Goal: Check status: Check status

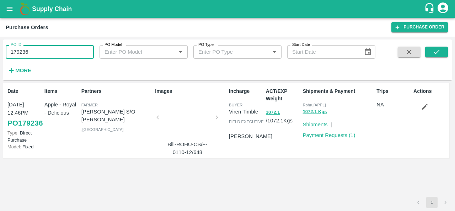
click at [42, 47] on input "179236" at bounding box center [50, 52] width 88 height 14
drag, startPoint x: 0, startPoint y: 0, endPoint x: 42, endPoint y: 47, distance: 63.2
click at [42, 47] on input "179236" at bounding box center [50, 52] width 88 height 14
paste input "text"
click at [437, 54] on icon "submit" at bounding box center [437, 52] width 8 height 8
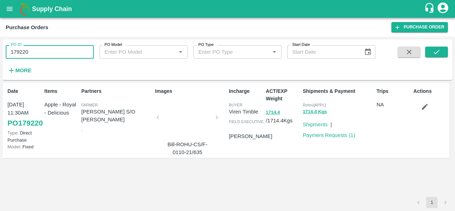
click at [68, 53] on input "179220" at bounding box center [50, 52] width 88 height 14
paste input "text"
click at [441, 47] on button "submit" at bounding box center [436, 52] width 23 height 11
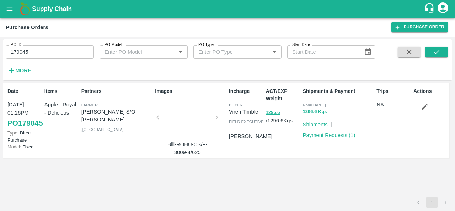
click at [66, 53] on input "179045" at bounding box center [50, 52] width 88 height 14
paste input "text"
click at [442, 56] on button "submit" at bounding box center [436, 52] width 23 height 11
click at [79, 52] on input "179904" at bounding box center [50, 52] width 88 height 14
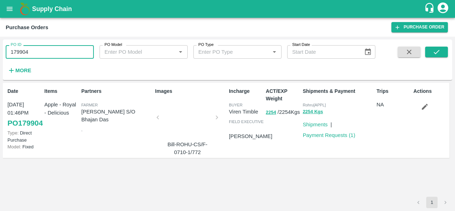
click at [79, 52] on input "179904" at bounding box center [50, 52] width 88 height 14
paste input "text"
click at [440, 48] on icon "submit" at bounding box center [437, 52] width 8 height 8
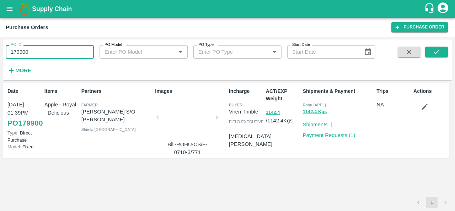
click at [60, 50] on input "179900" at bounding box center [50, 52] width 88 height 14
paste input "text"
click at [432, 48] on button "submit" at bounding box center [436, 52] width 23 height 11
click at [51, 54] on input "179898" at bounding box center [50, 52] width 88 height 14
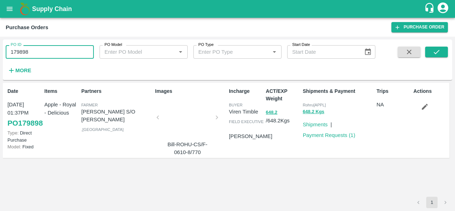
click at [51, 54] on input "179898" at bounding box center [50, 52] width 88 height 14
paste input "text"
click at [437, 53] on icon "submit" at bounding box center [437, 52] width 8 height 8
click at [66, 55] on input "179892" at bounding box center [50, 52] width 88 height 14
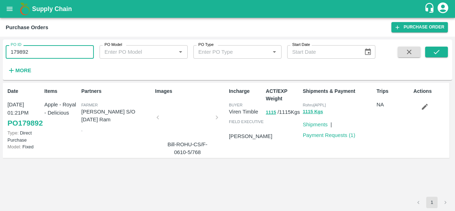
paste input "text"
click at [440, 53] on icon "submit" at bounding box center [437, 52] width 8 height 8
click at [37, 47] on input "179891" at bounding box center [50, 52] width 88 height 14
paste input "text"
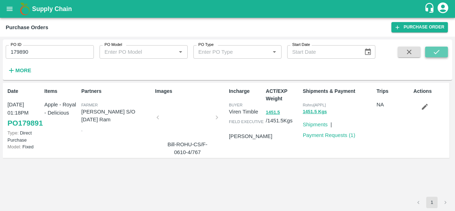
click at [433, 51] on icon "submit" at bounding box center [437, 52] width 8 height 8
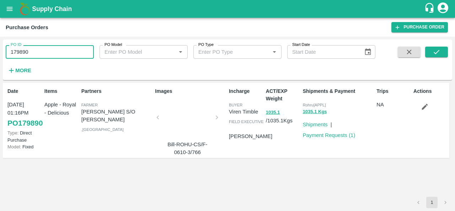
click at [51, 57] on input "179890" at bounding box center [50, 52] width 88 height 14
paste input "text"
click at [435, 53] on icon "submit" at bounding box center [437, 52] width 6 height 4
click at [58, 55] on input "179889" at bounding box center [50, 52] width 88 height 14
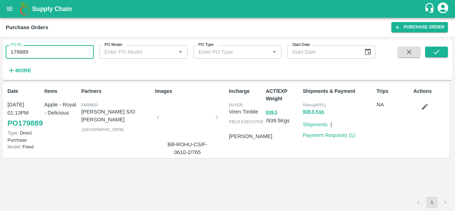
click at [58, 55] on input "179889" at bounding box center [50, 52] width 88 height 14
paste input "text"
click at [435, 49] on icon "submit" at bounding box center [437, 52] width 8 height 8
click at [54, 49] on input "179888" at bounding box center [50, 52] width 88 height 14
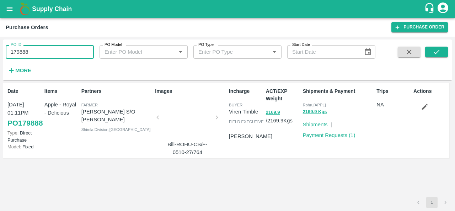
paste input "text"
click at [435, 52] on icon "submit" at bounding box center [437, 52] width 8 height 8
click at [38, 53] on input "179887" at bounding box center [50, 52] width 88 height 14
paste input "text"
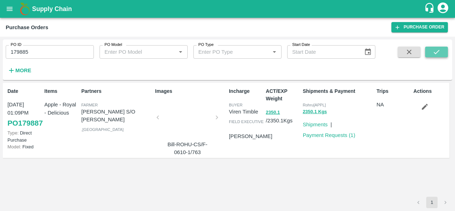
click at [438, 51] on icon "submit" at bounding box center [437, 52] width 8 height 8
click at [80, 51] on input "179885" at bounding box center [50, 52] width 88 height 14
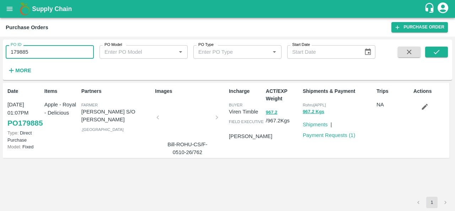
click at [80, 51] on input "179885" at bounding box center [50, 52] width 88 height 14
paste input "text"
click at [434, 51] on icon "submit" at bounding box center [437, 52] width 8 height 8
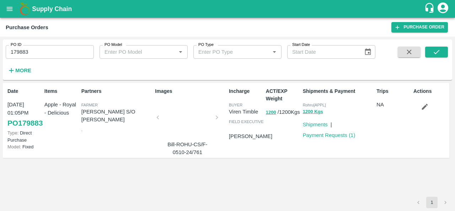
click at [53, 49] on input "179883" at bounding box center [50, 52] width 88 height 14
paste input "text"
click at [442, 49] on button "submit" at bounding box center [436, 52] width 23 height 11
click at [33, 51] on input "179881" at bounding box center [50, 52] width 88 height 14
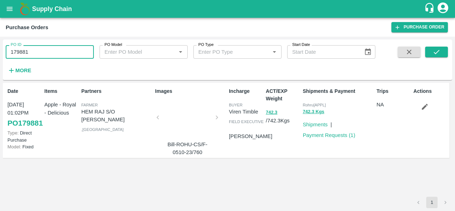
click at [33, 51] on input "179881" at bounding box center [50, 52] width 88 height 14
paste input "text"
click at [434, 52] on icon "submit" at bounding box center [437, 52] width 8 height 8
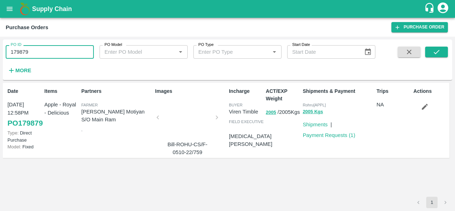
click at [77, 46] on input "179879" at bounding box center [50, 52] width 88 height 14
paste input "text"
click at [435, 52] on icon "submit" at bounding box center [437, 52] width 8 height 8
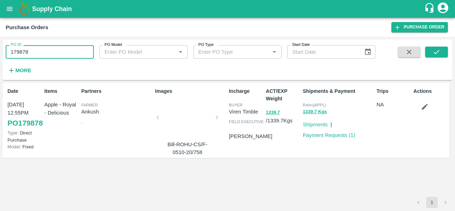
click at [51, 51] on input "179878" at bounding box center [50, 52] width 88 height 14
paste input "text"
click at [440, 54] on icon "submit" at bounding box center [437, 52] width 8 height 8
click at [58, 52] on input "179876" at bounding box center [50, 52] width 88 height 14
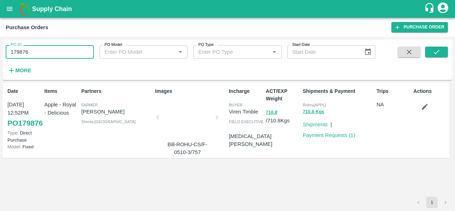
click at [58, 52] on input "179876" at bounding box center [50, 52] width 88 height 14
paste input "text"
click at [437, 53] on icon "submit" at bounding box center [437, 52] width 8 height 8
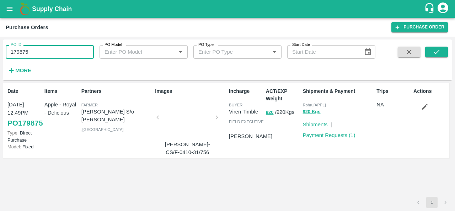
click at [59, 52] on input "179875" at bounding box center [50, 52] width 88 height 14
paste input "text"
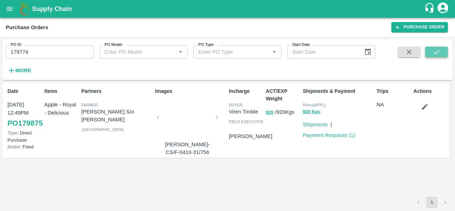
click at [433, 50] on icon "submit" at bounding box center [437, 52] width 8 height 8
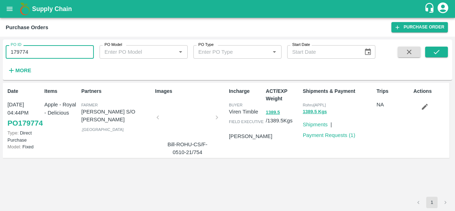
click at [74, 54] on input "179774" at bounding box center [50, 52] width 88 height 14
paste input "text"
click at [440, 51] on icon "submit" at bounding box center [437, 52] width 8 height 8
click at [52, 48] on input "179773" at bounding box center [50, 52] width 88 height 14
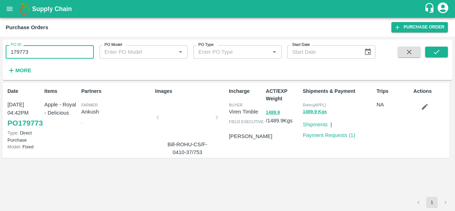
click at [52, 48] on input "179773" at bounding box center [50, 52] width 88 height 14
paste input "text"
click at [440, 52] on icon "submit" at bounding box center [437, 52] width 8 height 8
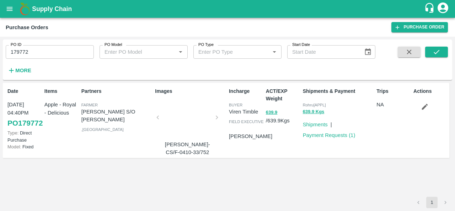
click at [47, 49] on input "179772" at bounding box center [50, 52] width 88 height 14
paste input "text"
click at [436, 54] on icon "submit" at bounding box center [437, 52] width 6 height 4
click at [85, 53] on input "179771" at bounding box center [50, 52] width 88 height 14
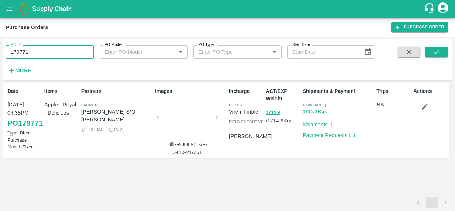
click at [85, 53] on input "179771" at bounding box center [50, 52] width 88 height 14
paste input "text"
click at [441, 52] on button "submit" at bounding box center [436, 52] width 23 height 11
click at [72, 47] on input "179764" at bounding box center [50, 52] width 88 height 14
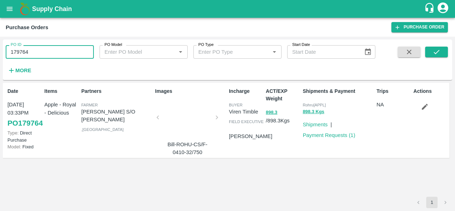
paste input "text"
click at [31, 52] on input "179762" at bounding box center [50, 52] width 88 height 14
paste input "text"
click at [432, 51] on button "submit" at bounding box center [436, 52] width 23 height 11
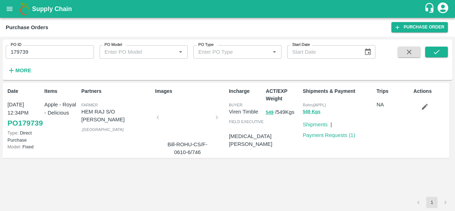
click at [83, 56] on input "179739" at bounding box center [50, 52] width 88 height 14
paste input "text"
click at [435, 53] on icon "submit" at bounding box center [437, 52] width 6 height 4
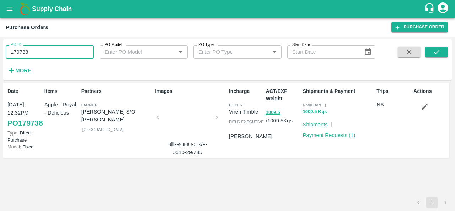
click at [42, 49] on input "179738" at bounding box center [50, 52] width 88 height 14
paste input "text"
click at [434, 52] on icon "submit" at bounding box center [437, 52] width 8 height 8
click at [32, 52] on input "179737" at bounding box center [50, 52] width 88 height 14
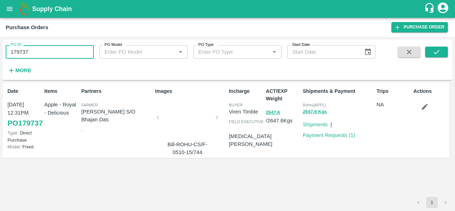
click at [32, 52] on input "179737" at bounding box center [50, 52] width 88 height 14
paste input "text"
click at [432, 50] on button "submit" at bounding box center [436, 52] width 23 height 11
click at [32, 49] on input "179735" at bounding box center [50, 52] width 88 height 14
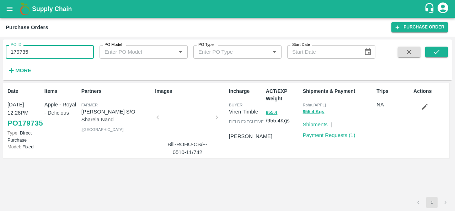
paste input "text"
click at [433, 51] on icon "submit" at bounding box center [437, 52] width 8 height 8
click at [53, 53] on input "179726" at bounding box center [50, 52] width 88 height 14
paste input "text"
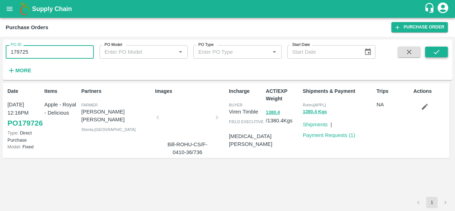
type input "179725"
click at [437, 54] on icon "submit" at bounding box center [437, 52] width 8 height 8
